Goal: Use online tool/utility: Utilize a website feature to perform a specific function

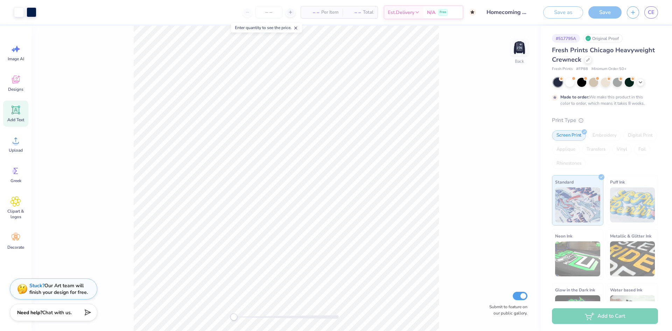
click at [527, 51] on div at bounding box center [519, 48] width 16 height 16
click at [298, 28] on icon at bounding box center [295, 28] width 5 height 5
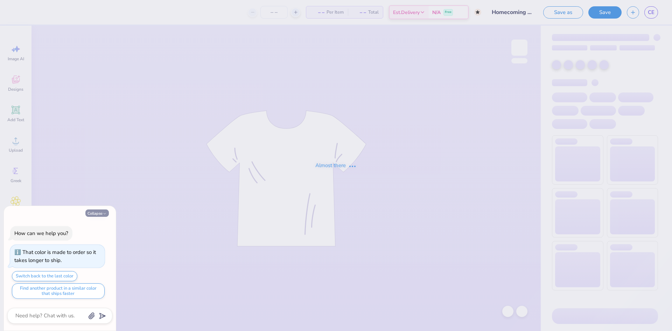
click at [103, 213] on icon "button" at bounding box center [105, 213] width 4 height 4
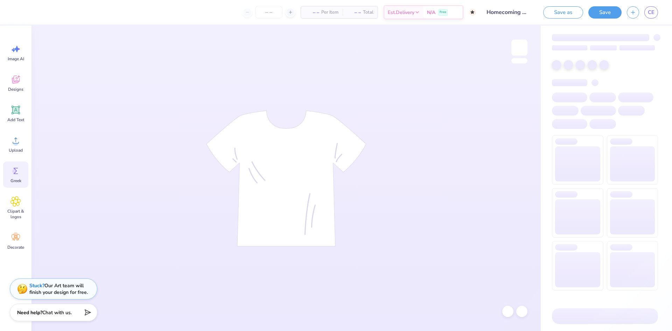
type textarea "x"
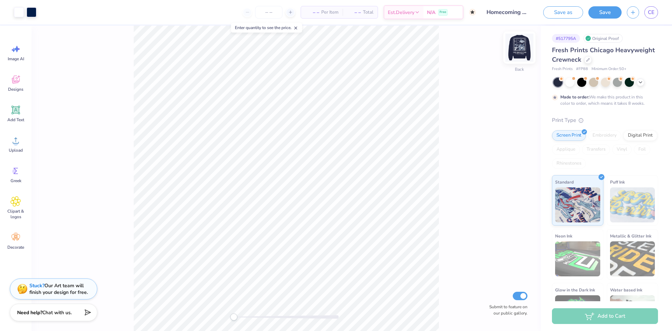
click at [517, 47] on img at bounding box center [519, 48] width 28 height 28
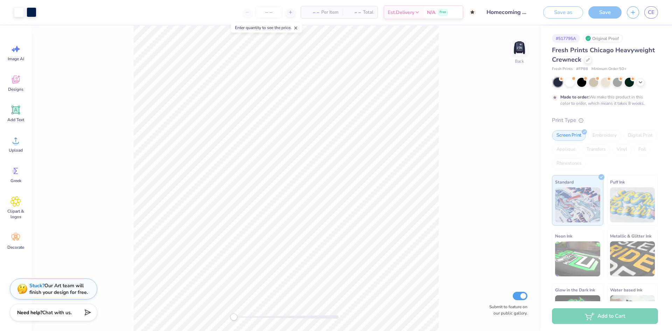
click at [517, 47] on img at bounding box center [519, 48] width 14 height 14
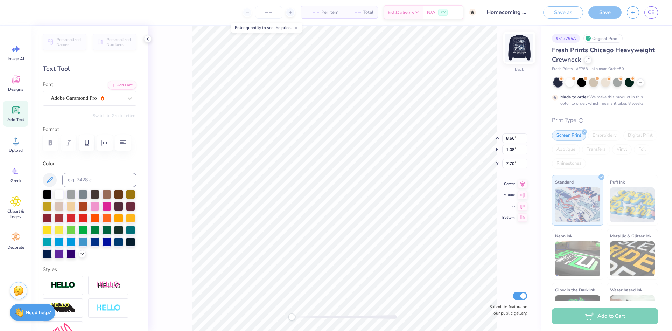
click at [516, 58] on img at bounding box center [519, 48] width 28 height 28
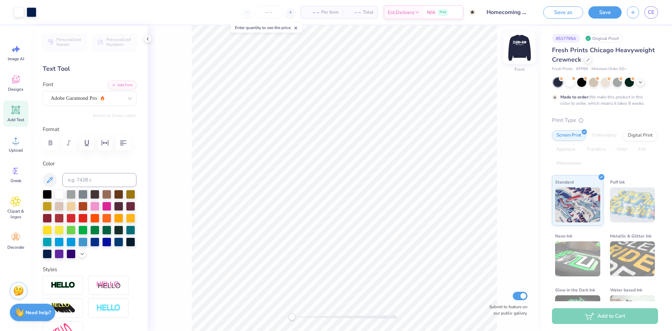
click at [518, 48] on img at bounding box center [519, 48] width 28 height 28
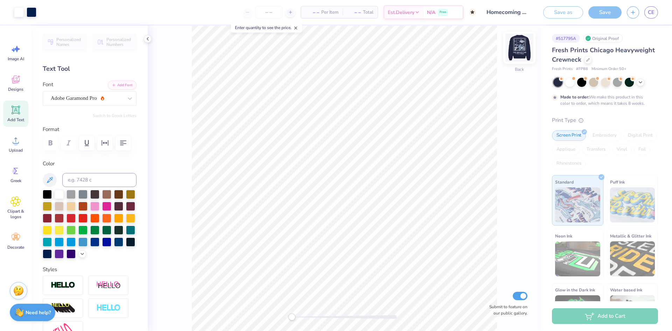
click at [517, 53] on img at bounding box center [519, 48] width 28 height 28
